Goal: Transaction & Acquisition: Purchase product/service

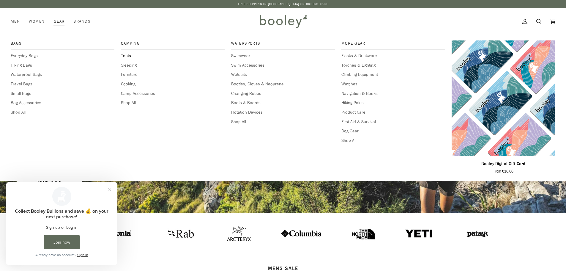
click at [130, 55] on span "Tents" at bounding box center [173, 56] width 104 height 7
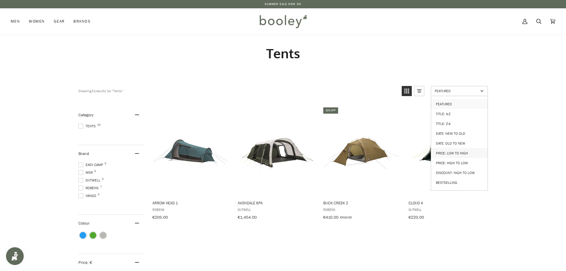
click at [461, 151] on link "Price: Low to High" at bounding box center [459, 153] width 56 height 10
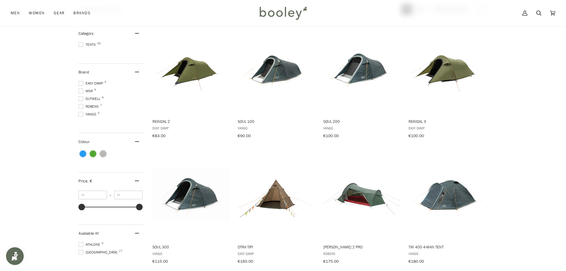
scroll to position [89, 0]
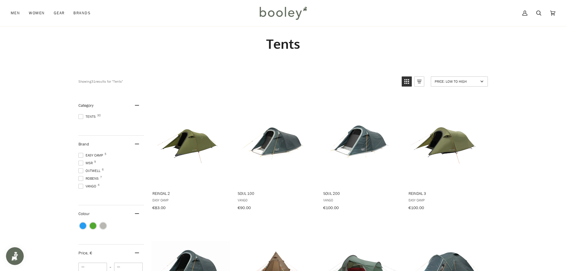
scroll to position [0, 0]
